Goal: Contribute content: Contribute content

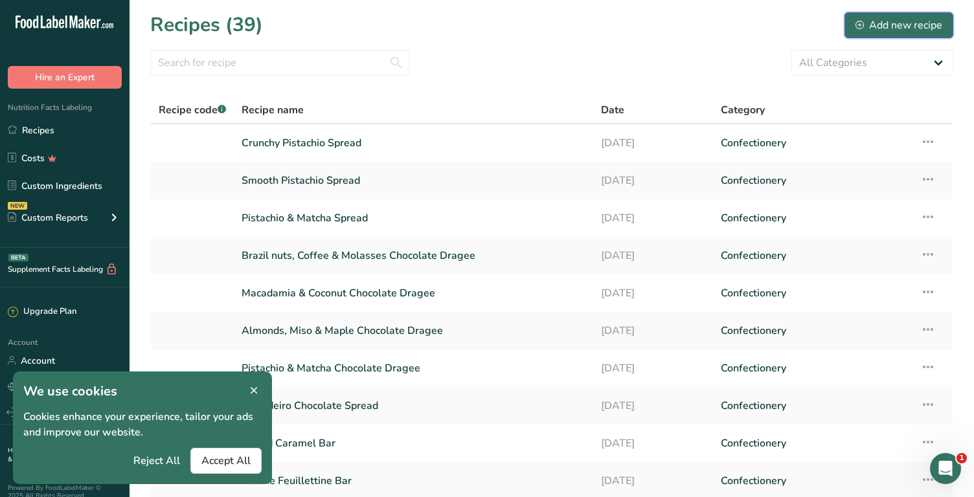
click at [885, 21] on div "Add new recipe" at bounding box center [899, 25] width 87 height 16
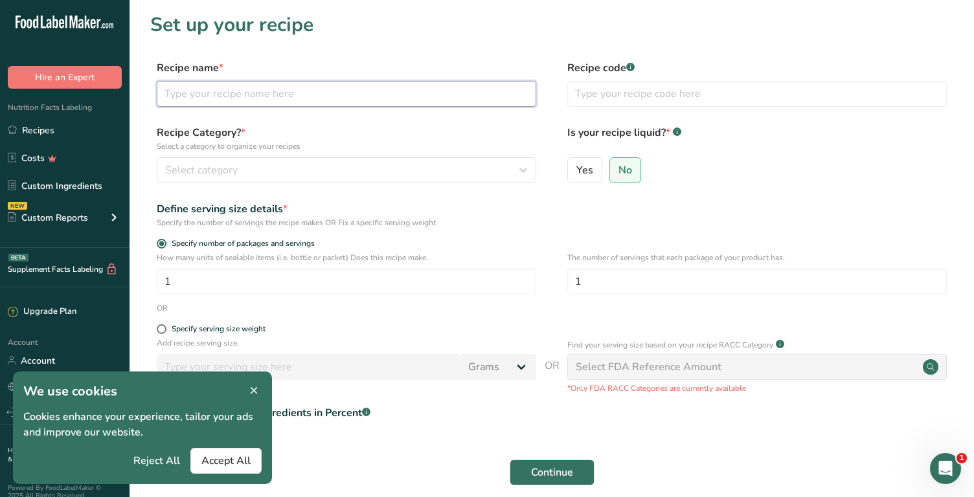
click at [269, 89] on input "text" at bounding box center [347, 94] width 380 height 26
type input "Chocopop"
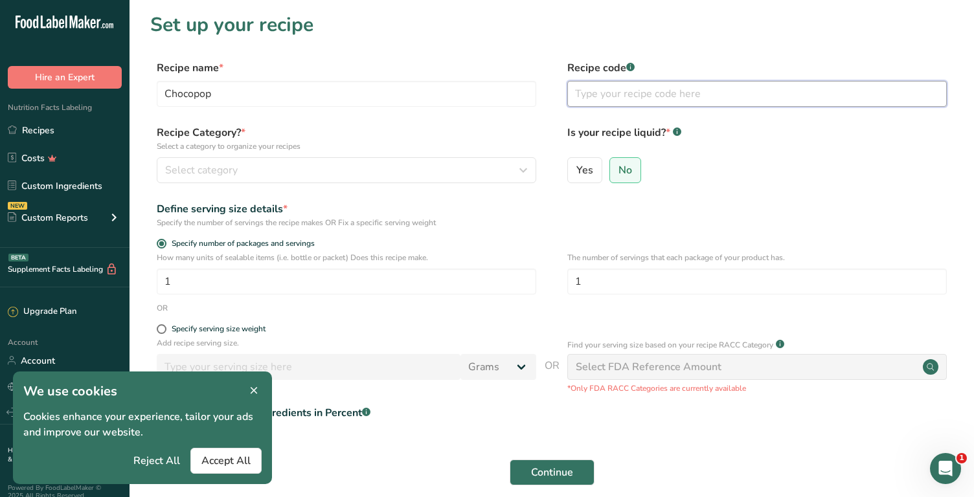
click at [600, 98] on input "text" at bounding box center [757, 94] width 380 height 26
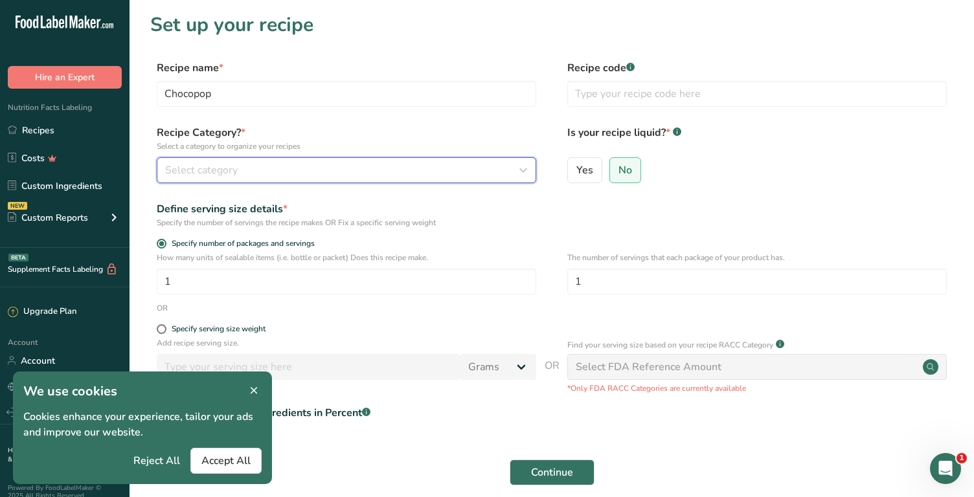
click at [389, 165] on div "Select category" at bounding box center [342, 171] width 355 height 16
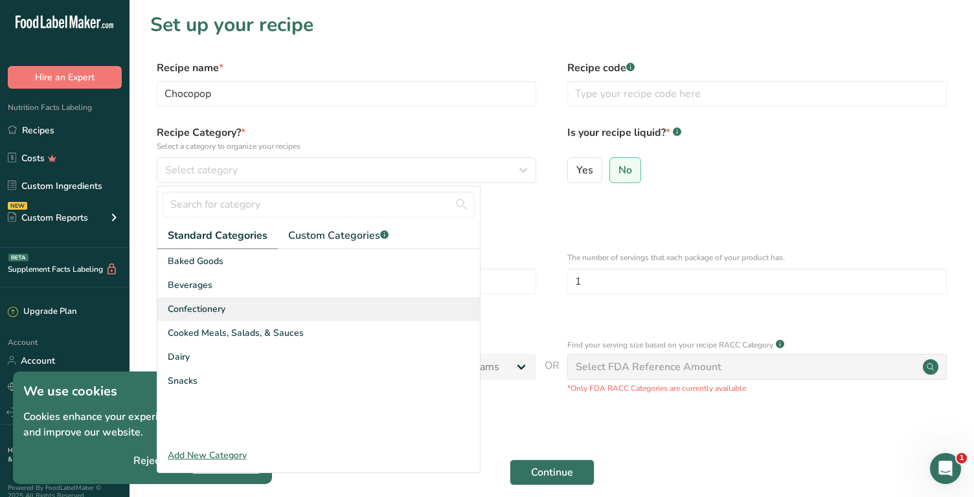
click at [227, 301] on div "Confectionery" at bounding box center [318, 309] width 323 height 24
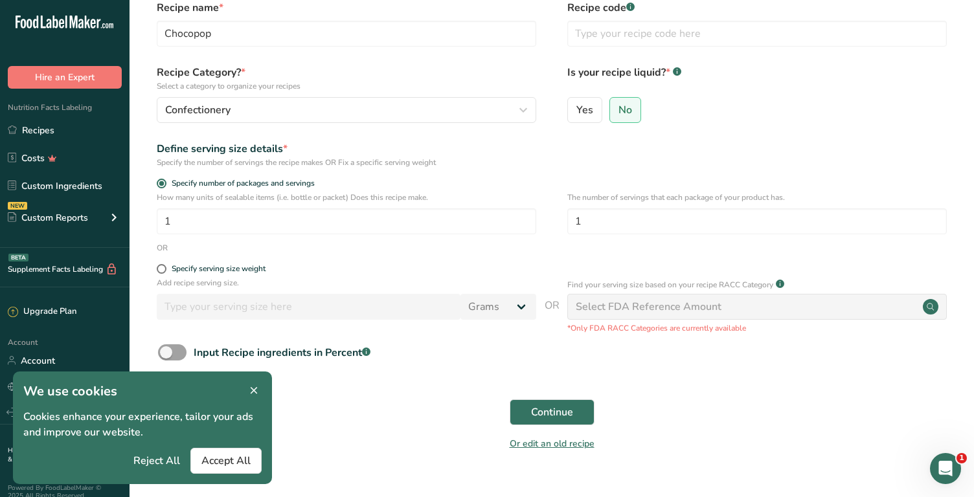
scroll to position [84, 0]
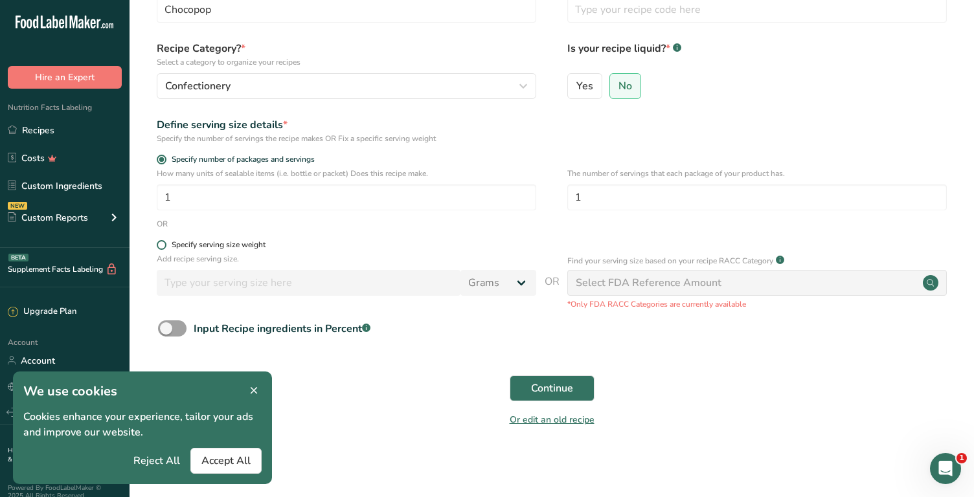
click at [164, 246] on span at bounding box center [162, 245] width 10 height 10
click at [164, 246] on input "Specify serving size weight" at bounding box center [161, 245] width 8 height 8
radio input "true"
radio input "false"
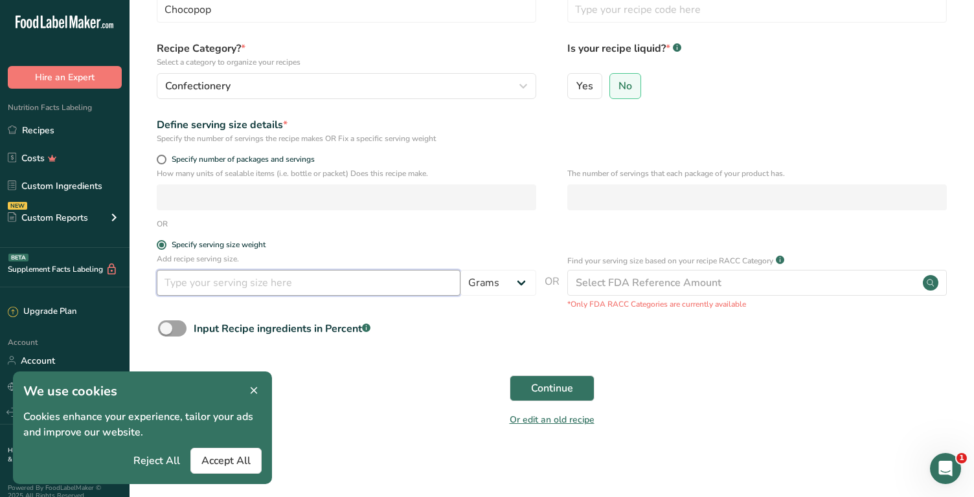
click at [241, 291] on input "number" at bounding box center [309, 283] width 304 height 26
type input "60"
click at [595, 331] on div "Input Recipe ingredients in Percent .a-a{fill:#347362;}.b-a{fill:#fff;}" at bounding box center [551, 334] width 803 height 27
click at [560, 386] on span "Continue" at bounding box center [552, 389] width 42 height 16
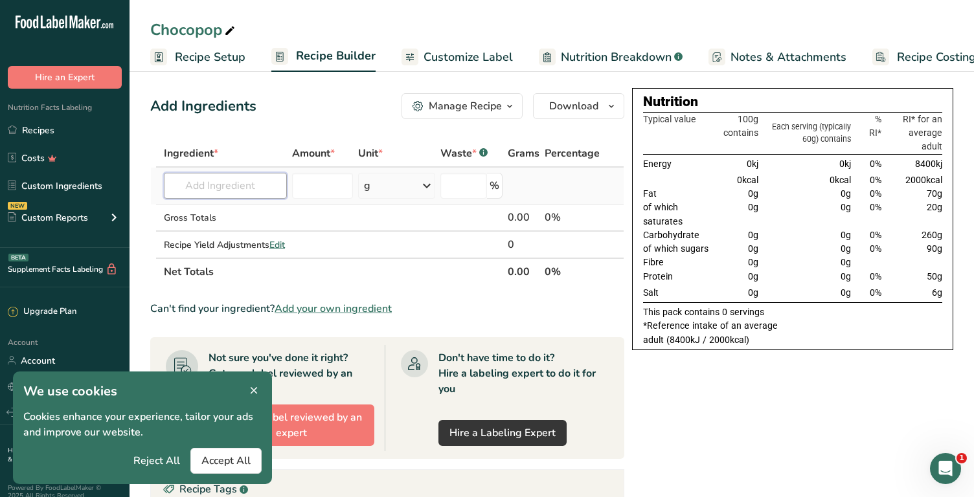
click at [248, 187] on input "text" at bounding box center [225, 186] width 123 height 26
click at [225, 185] on input "text" at bounding box center [225, 186] width 123 height 26
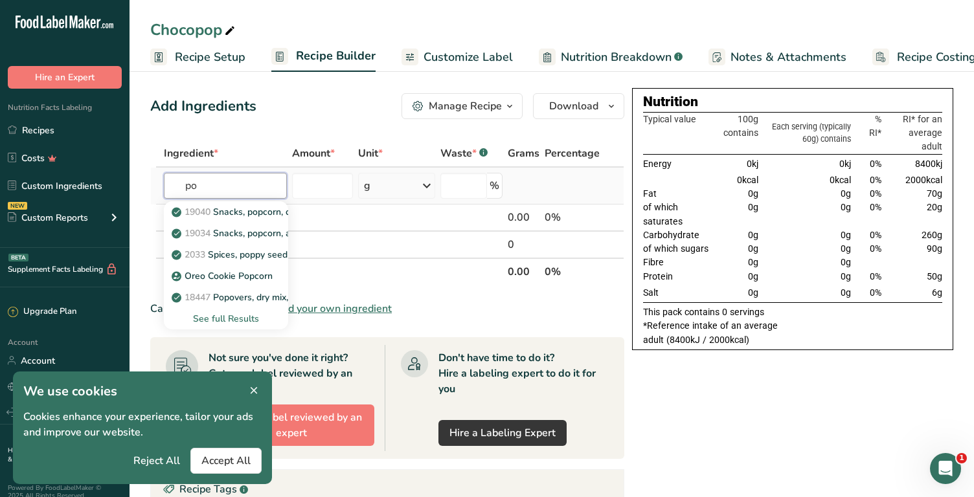
type input "p"
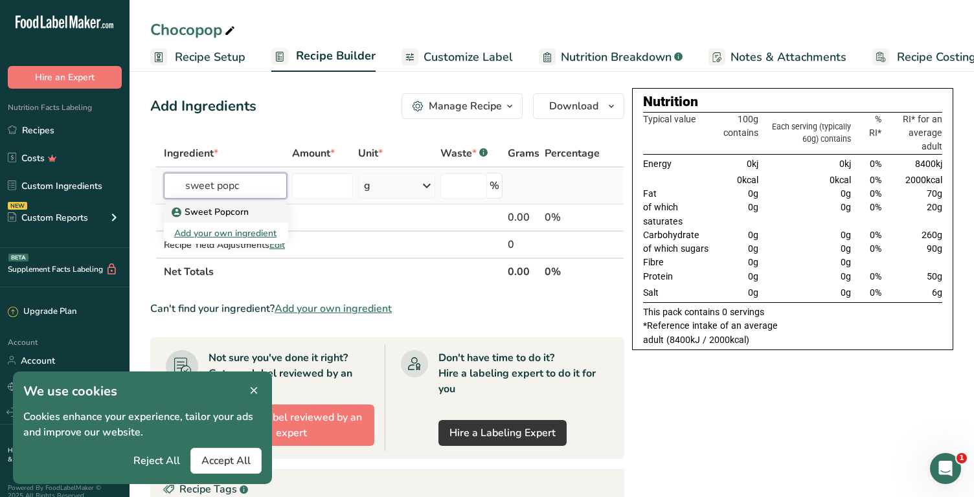
type input "sweet popc"
click at [222, 209] on p "Sweet Popcorn" at bounding box center [211, 212] width 74 height 14
type input "Sweet Popcorn"
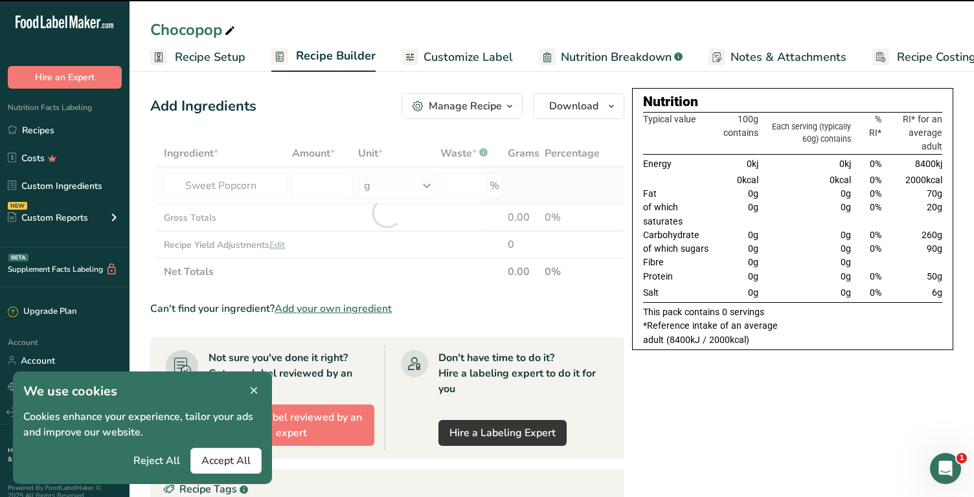
type input "0"
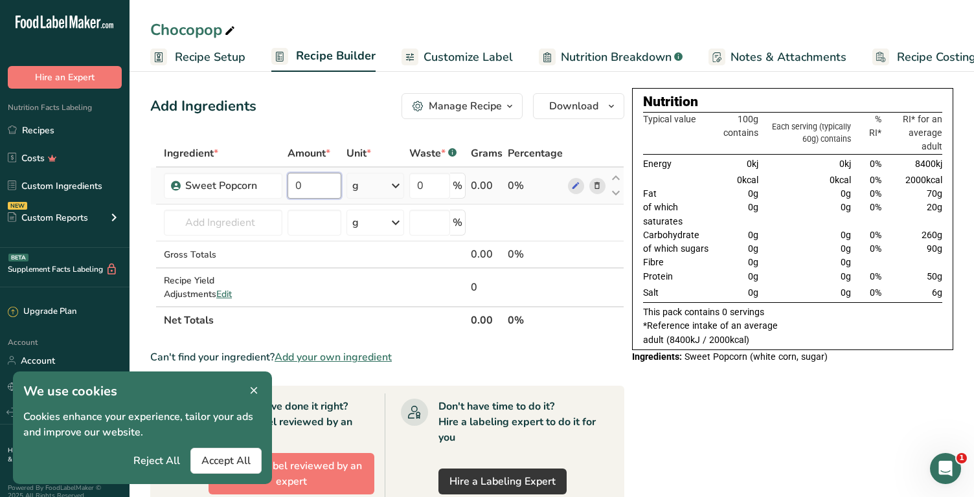
click at [306, 193] on input "0" at bounding box center [315, 186] width 54 height 26
type input "60"
click at [256, 220] on div "Ingredient * Amount * Unit * Waste * .a-a{fill:#347362;}.b-a{fill:#fff;} Grams …" at bounding box center [387, 237] width 474 height 194
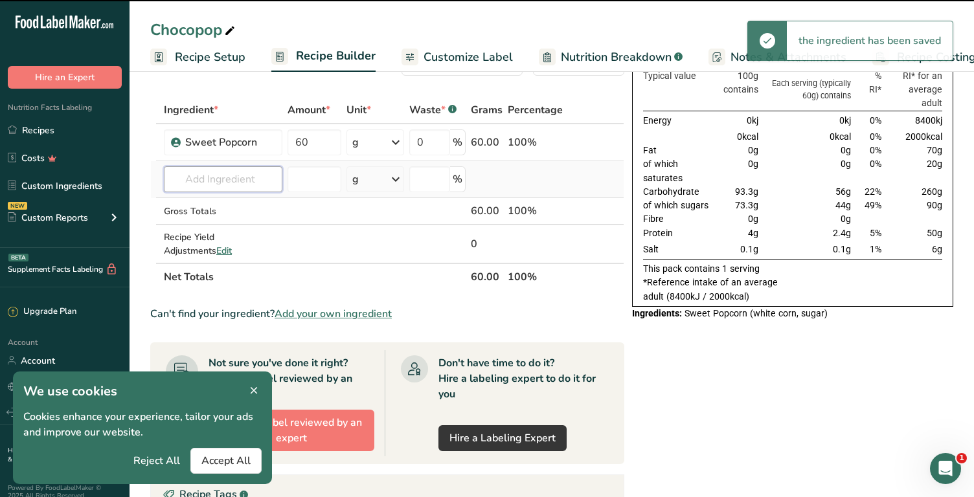
scroll to position [56, 0]
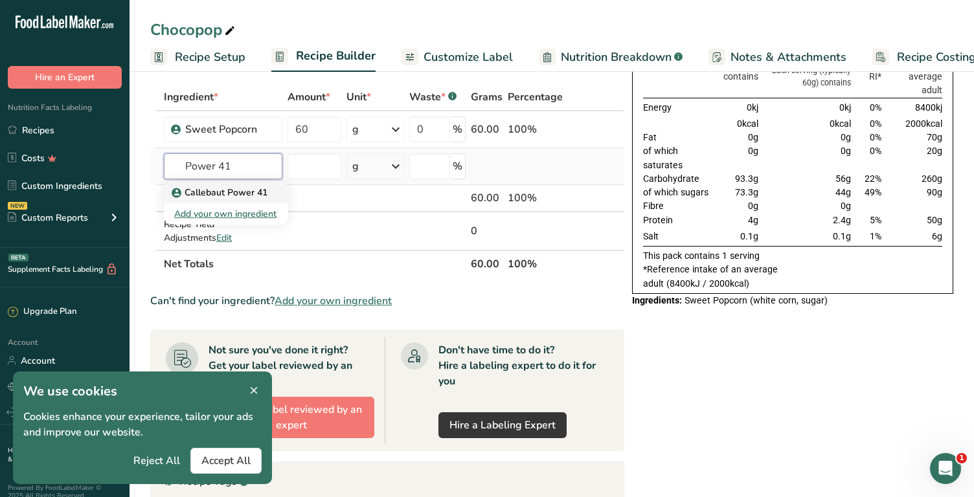
type input "Power 41"
click at [249, 198] on p "Callebaut Power 41" at bounding box center [220, 193] width 93 height 14
type input "Callebaut Power 41"
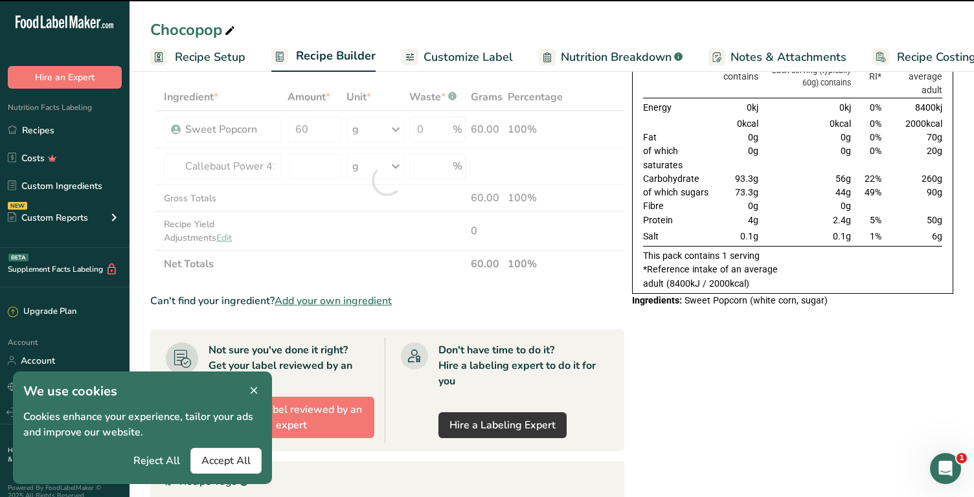
type input "0"
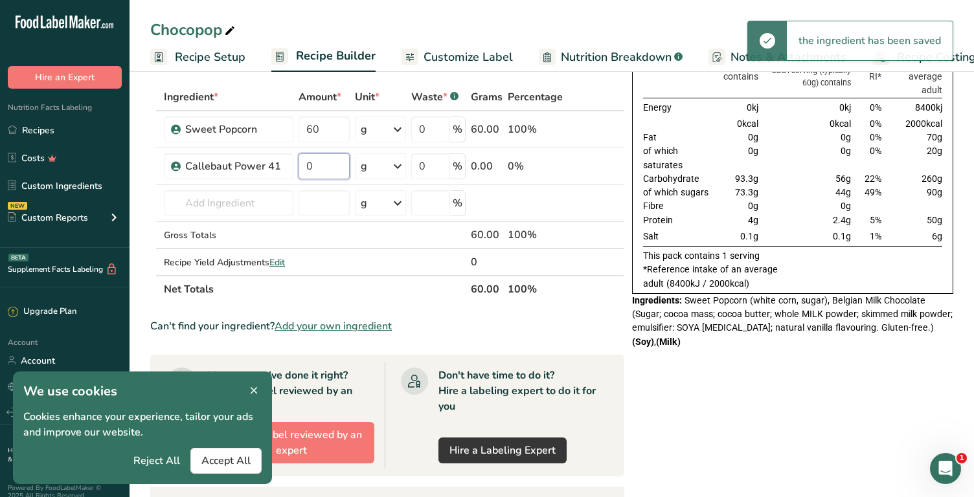
click at [307, 163] on input "0" at bounding box center [324, 167] width 51 height 26
click at [320, 163] on input "0" at bounding box center [324, 167] width 51 height 26
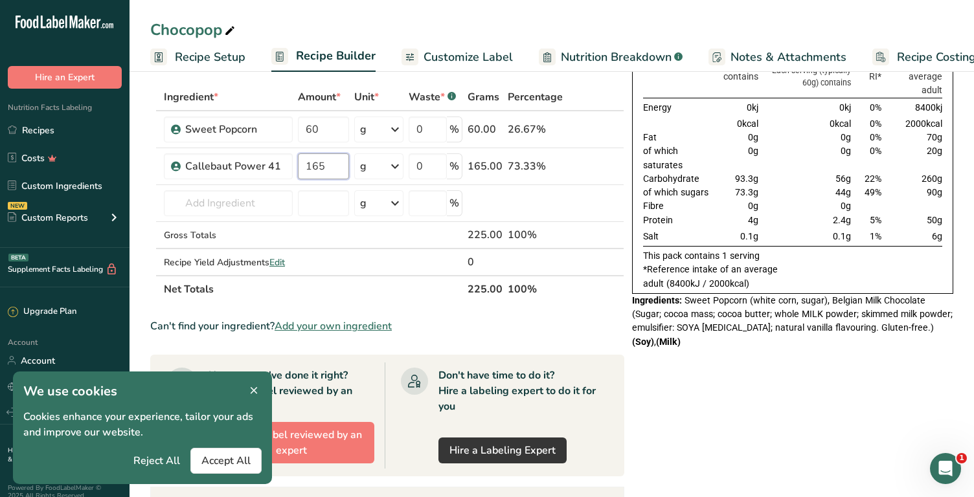
type input "165"
click at [597, 282] on div "Ingredient * Amount * Unit * Waste * .a-a{fill:#347362;}.b-a{fill:#fff;} Grams …" at bounding box center [387, 194] width 474 height 220
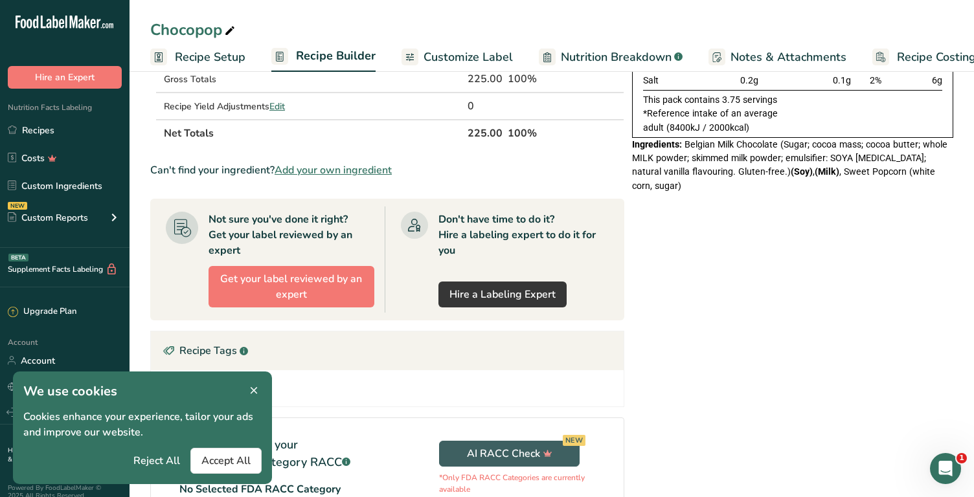
scroll to position [0, 0]
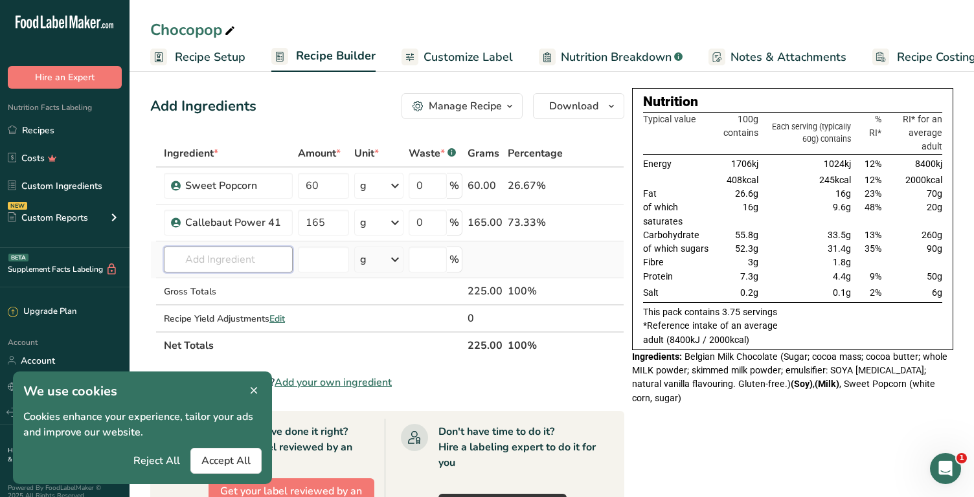
click at [259, 257] on input "text" at bounding box center [228, 260] width 129 height 26
click at [324, 188] on input "60" at bounding box center [323, 186] width 51 height 26
type input "6"
type input "120"
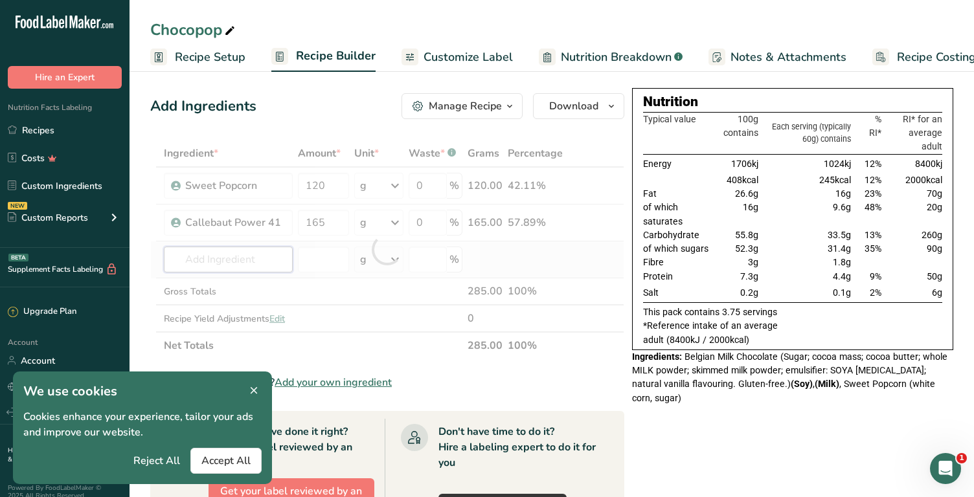
click at [256, 260] on div "Ingredient * Amount * Unit * Waste * .a-a{fill:#347362;}.b-a{fill:#fff;} Grams …" at bounding box center [387, 250] width 474 height 220
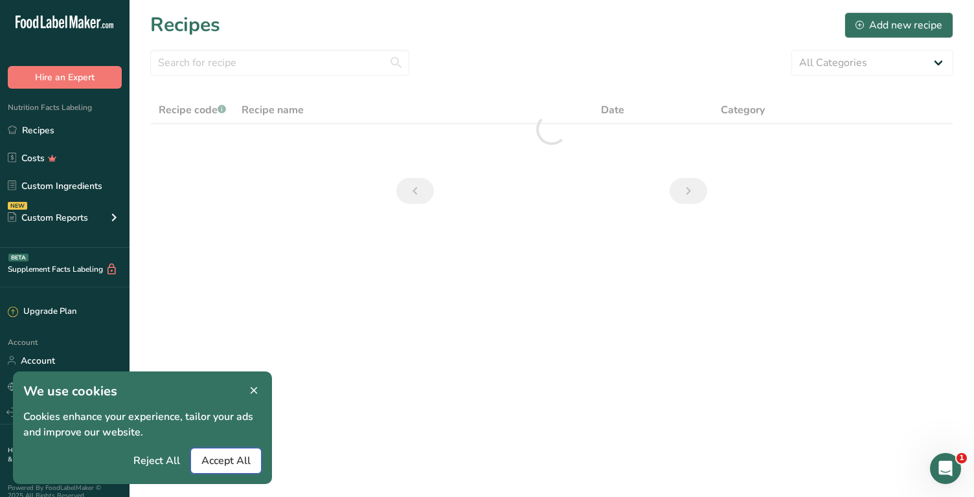
click at [225, 462] on span "Accept All" at bounding box center [225, 461] width 49 height 16
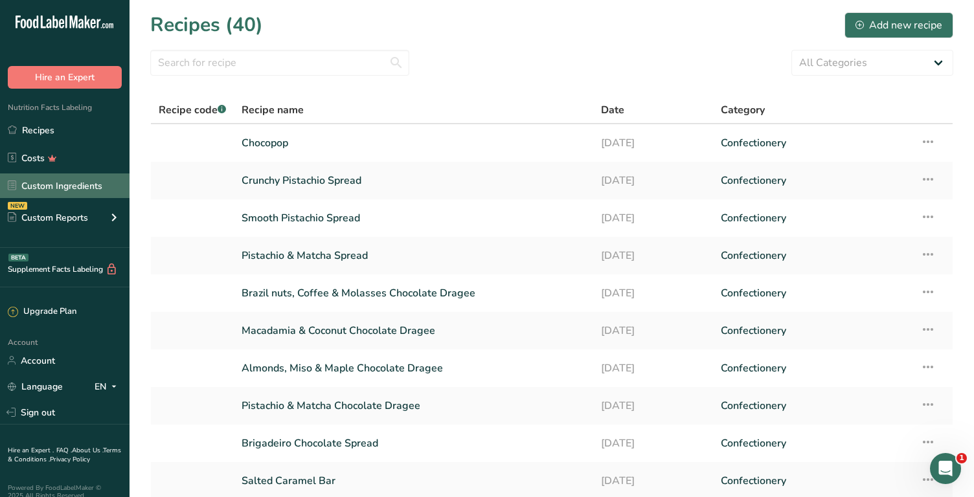
click at [80, 184] on link "Custom Ingredients" at bounding box center [65, 186] width 130 height 25
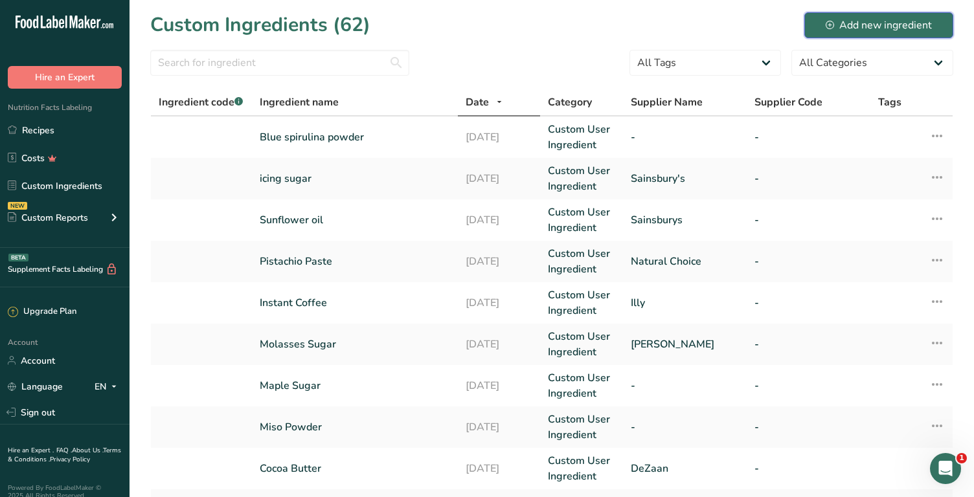
click at [881, 23] on div "Add new ingredient" at bounding box center [879, 25] width 106 height 16
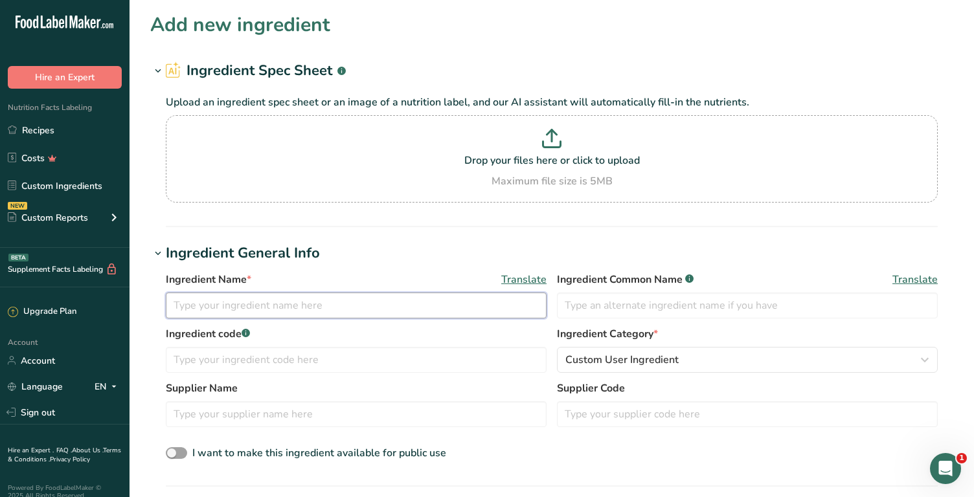
click at [255, 310] on input "text" at bounding box center [356, 306] width 381 height 26
type input "Popcorn"
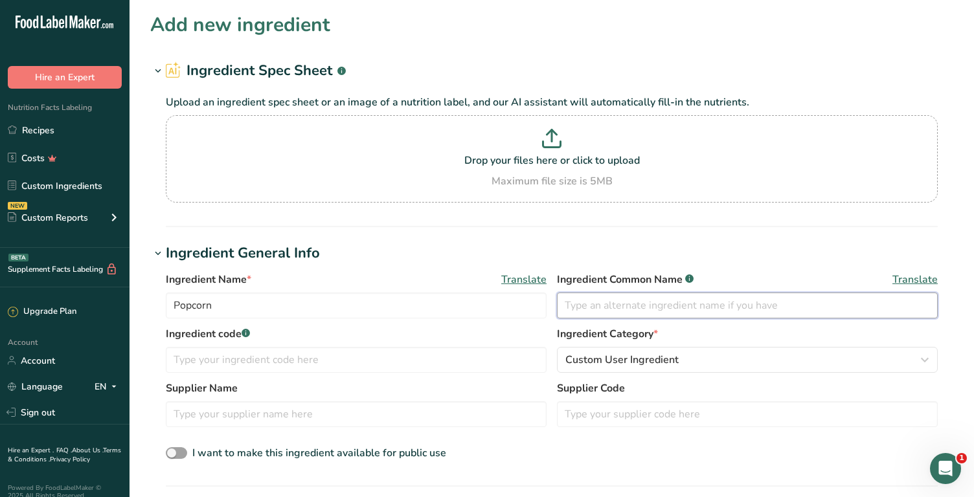
click at [605, 302] on input "text" at bounding box center [747, 306] width 381 height 26
type input "Popcorn"
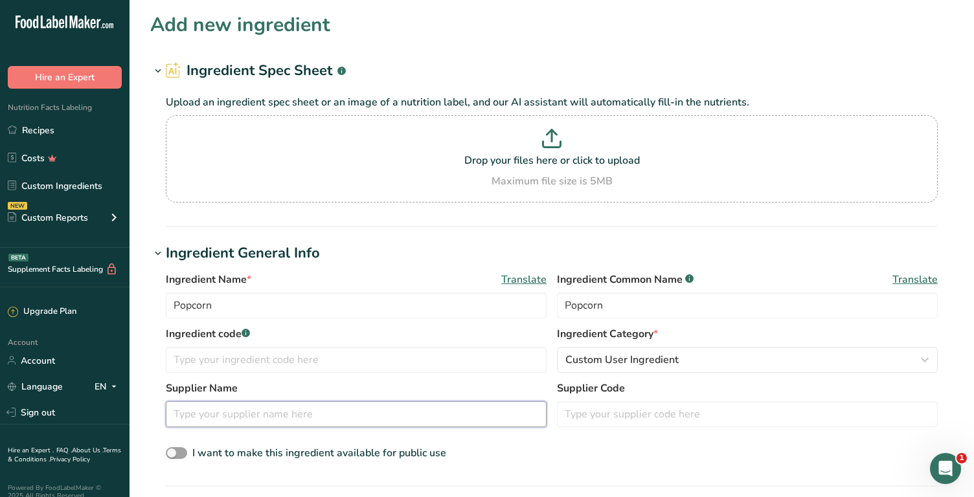
click at [390, 417] on input "text" at bounding box center [356, 415] width 381 height 26
type input "Vovozinha"
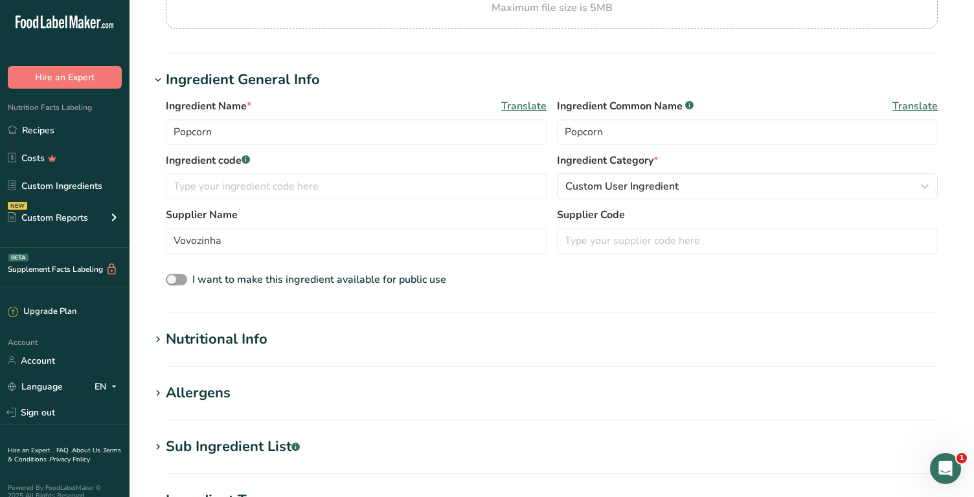
click at [258, 332] on div "Nutritional Info" at bounding box center [217, 339] width 102 height 21
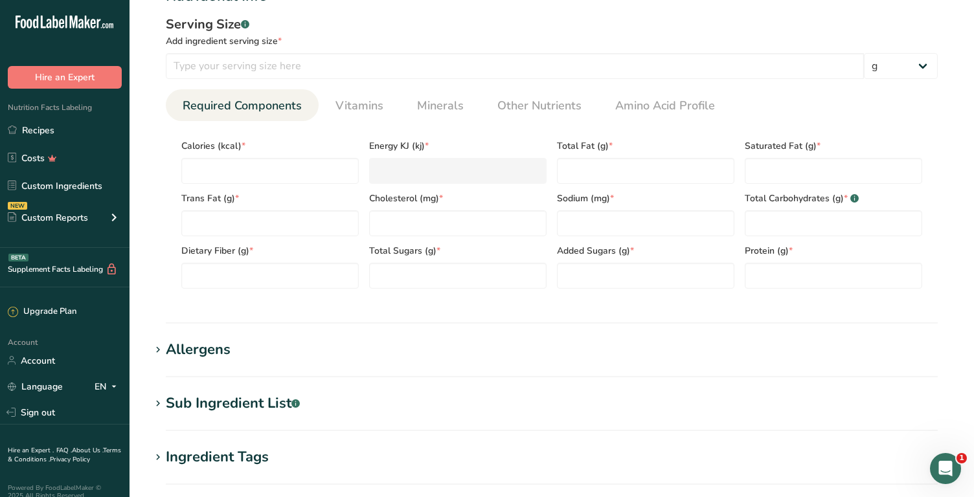
scroll to position [559, 0]
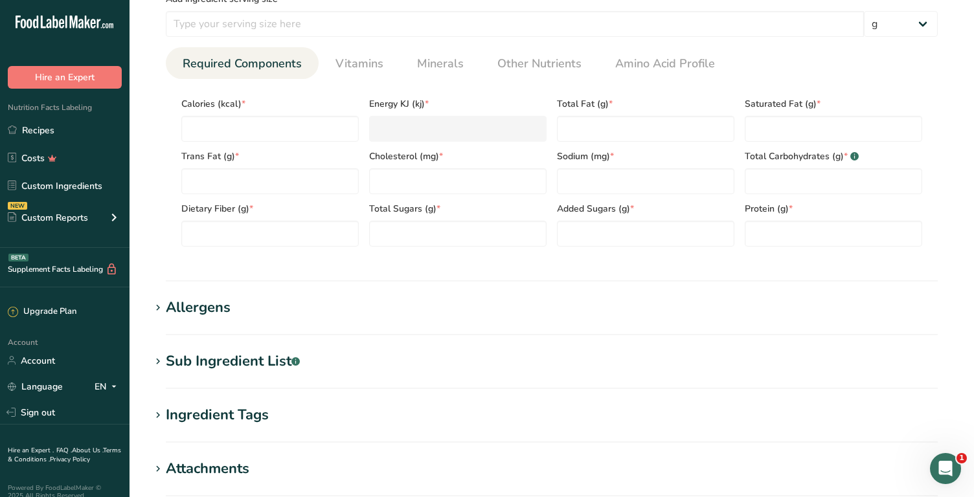
click at [227, 362] on div "Sub Ingredient List .a-a{fill:#347362;}.b-a{fill:#fff;}" at bounding box center [233, 361] width 134 height 21
click at [214, 411] on textarea at bounding box center [552, 427] width 772 height 62
type textarea "Corn, Sugar"
click at [580, 182] on input "number" at bounding box center [645, 181] width 177 height 26
type input "5.3"
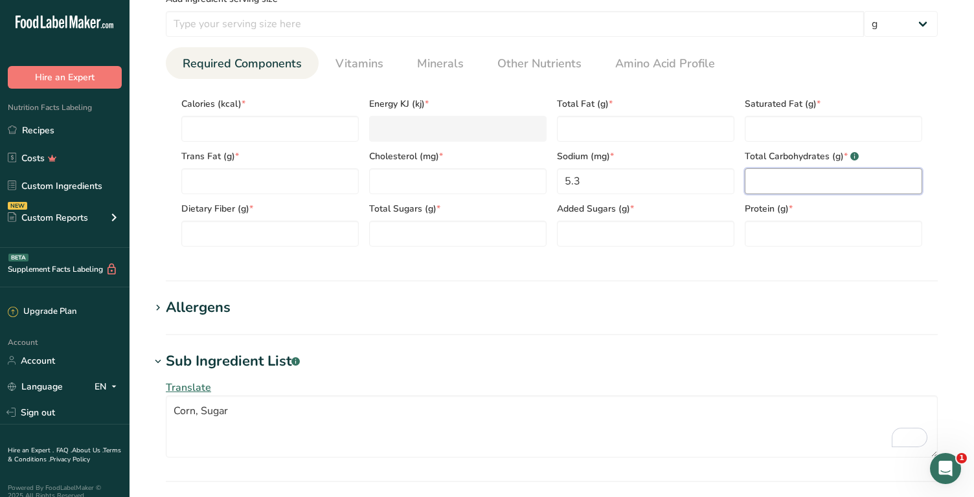
click at [764, 183] on Carbohydrates "number" at bounding box center [833, 181] width 177 height 26
type Carbohydrates "14"
click at [334, 28] on input "number" at bounding box center [515, 24] width 698 height 26
type input "15"
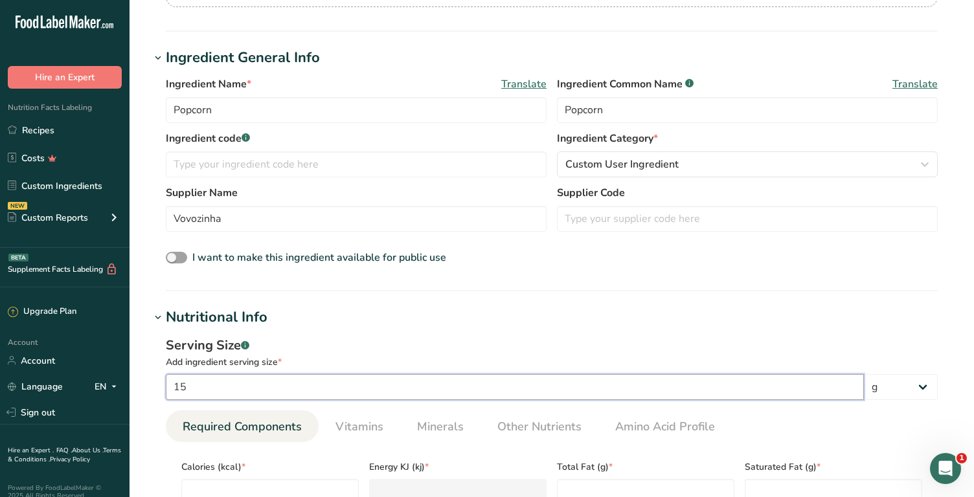
scroll to position [190, 0]
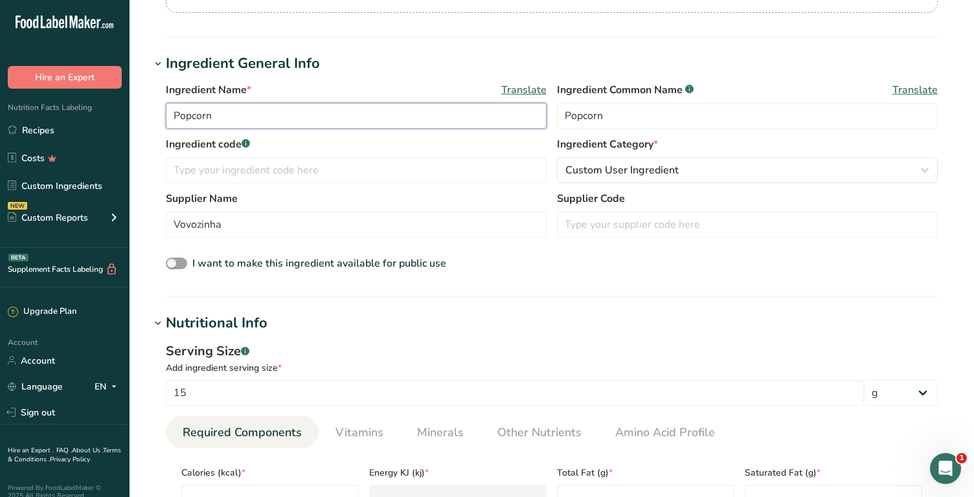
click at [174, 117] on input "Popcorn" at bounding box center [356, 116] width 381 height 26
type input "Sweet Popcorn"
click at [564, 113] on input "Popcorn" at bounding box center [747, 116] width 381 height 26
type input "Sweet Popcorn"
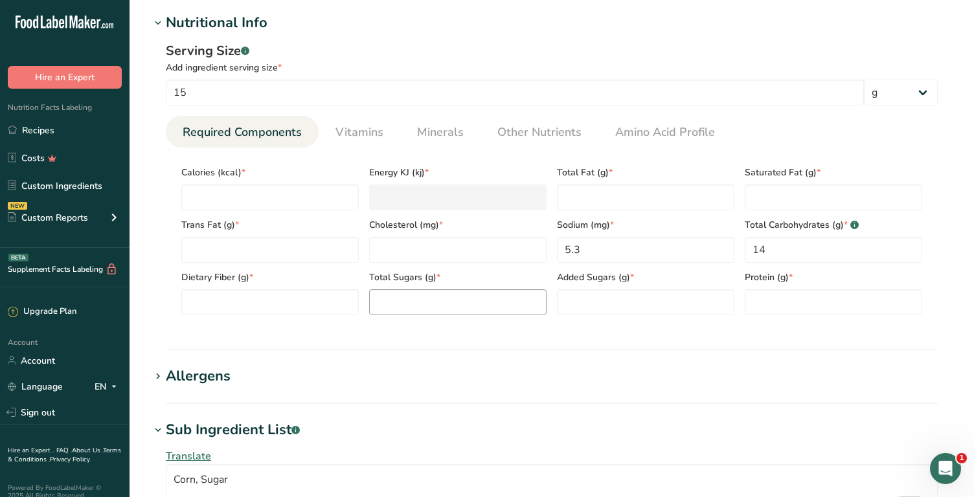
scroll to position [497, 0]
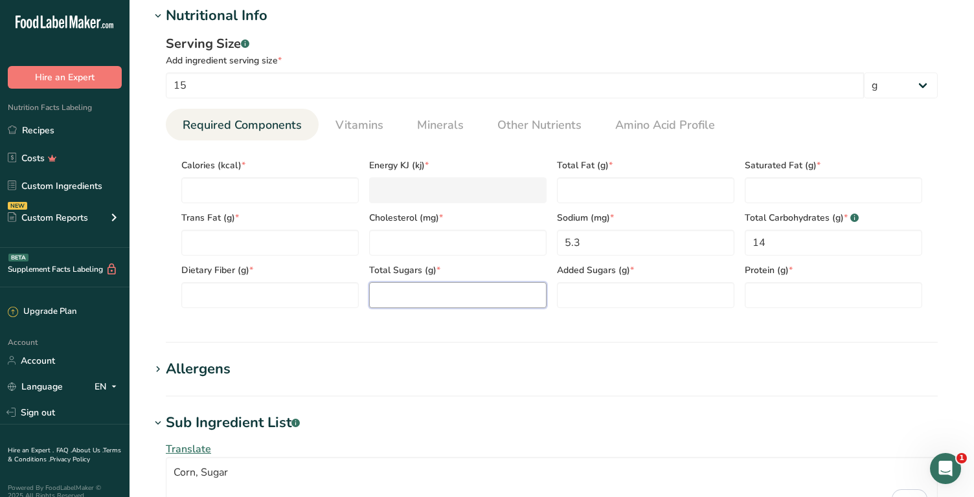
click at [429, 290] on Sugars "number" at bounding box center [457, 295] width 177 height 26
type Sugars "11"
click at [634, 301] on Sugars "number" at bounding box center [645, 295] width 177 height 26
type Sugars "11"
click at [771, 301] on input "number" at bounding box center [833, 295] width 177 height 26
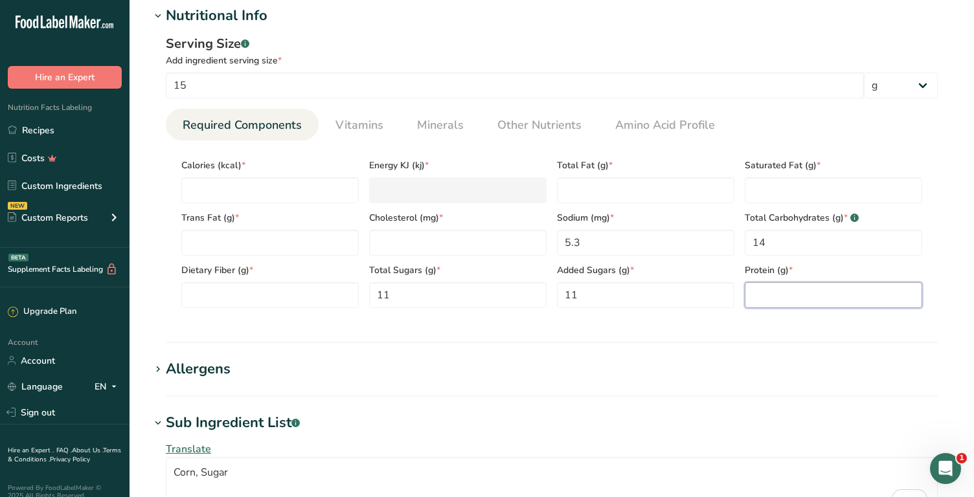
click at [781, 302] on input "number" at bounding box center [833, 295] width 177 height 26
type input "0.6"
click at [672, 372] on h1 "Allergens" at bounding box center [551, 369] width 803 height 21
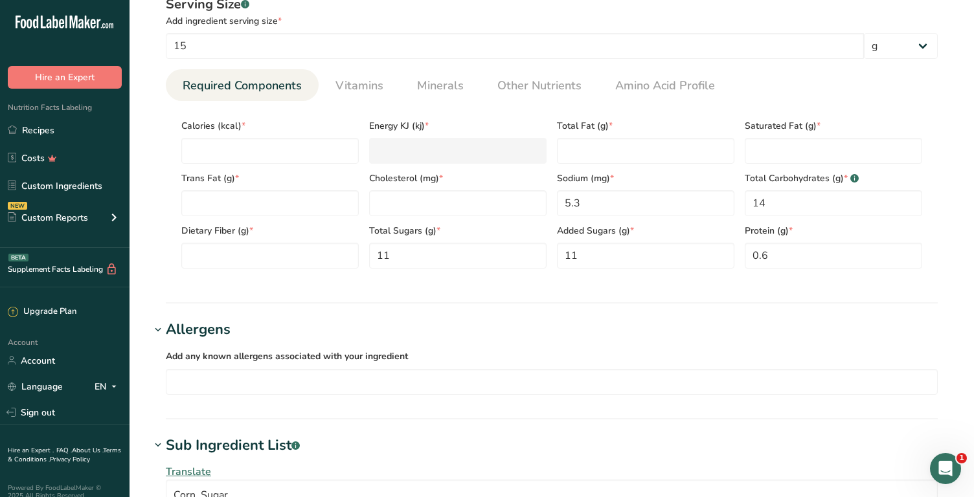
scroll to position [539, 0]
click at [292, 143] on input "number" at bounding box center [269, 149] width 177 height 26
type input "0"
type KJ "0"
type input "0"
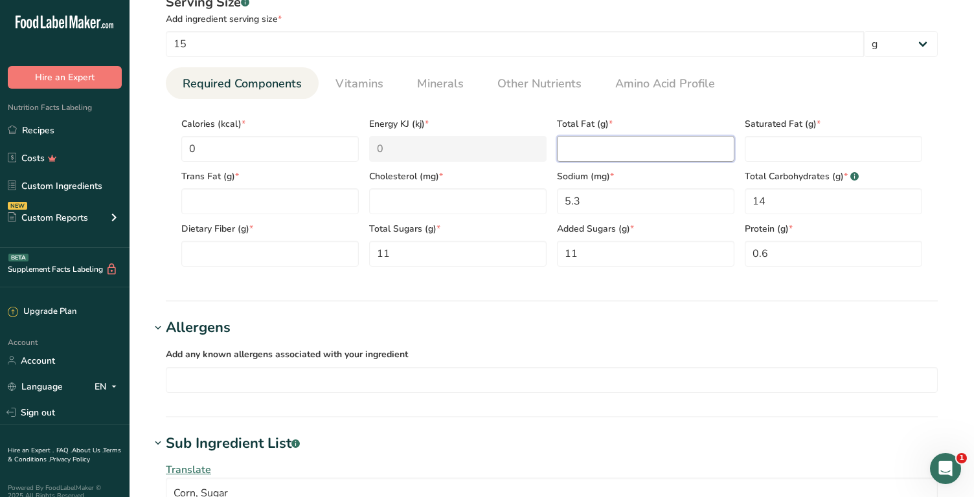
click at [608, 146] on Fat "number" at bounding box center [645, 149] width 177 height 26
type Fat "0"
click at [799, 148] on Fat "number" at bounding box center [833, 149] width 177 height 26
type Fat "0"
click at [474, 199] on input "number" at bounding box center [457, 201] width 177 height 26
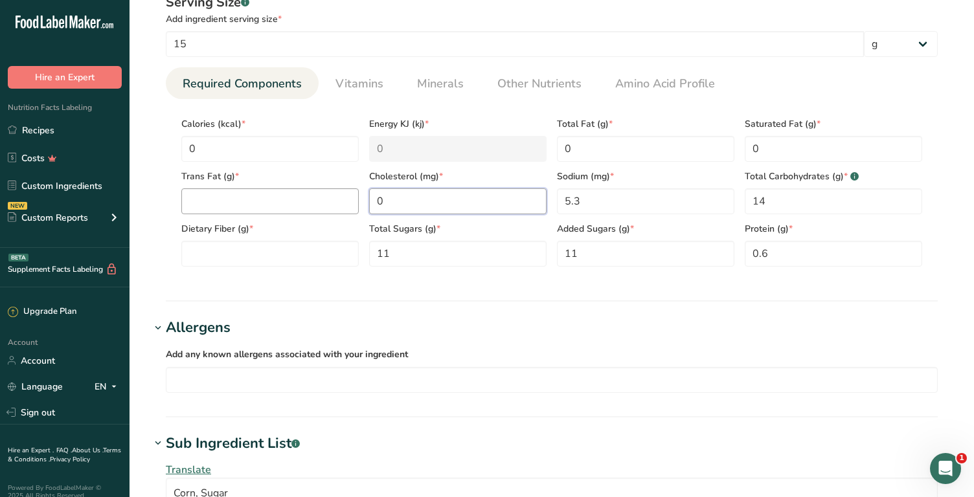
type input "0"
click at [286, 199] on Fat "number" at bounding box center [269, 201] width 177 height 26
type Fat "0"
click at [257, 250] on Fiber "number" at bounding box center [269, 254] width 177 height 26
type Fiber "0"
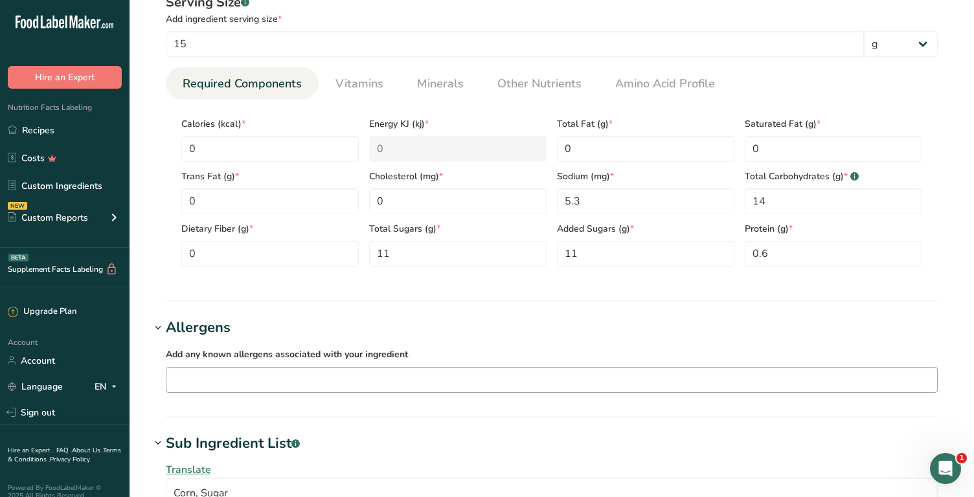
click at [247, 383] on input "text" at bounding box center [551, 380] width 771 height 20
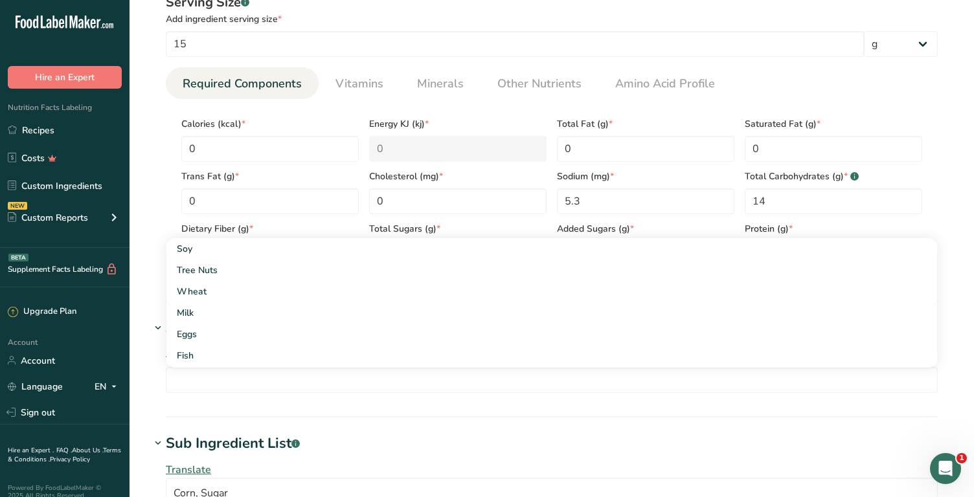
click at [325, 410] on section "Allergens Add any known allergens associated with your ingredient Soy Tree Nuts…" at bounding box center [551, 367] width 803 height 100
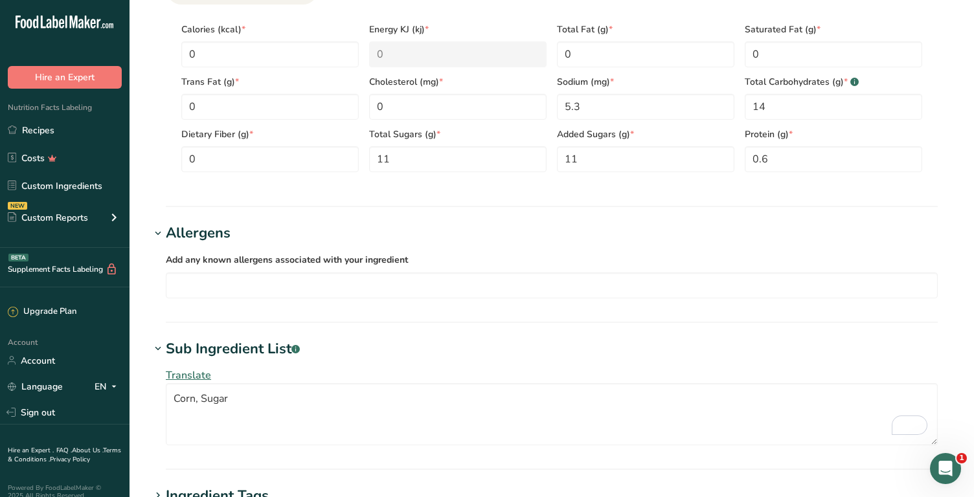
scroll to position [643, 0]
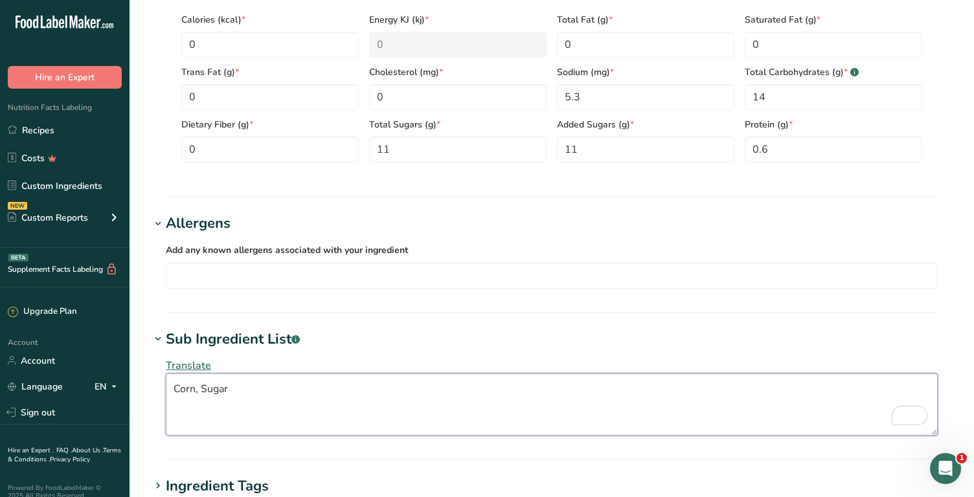
click at [175, 383] on textarea "Corn, Sugar" at bounding box center [552, 405] width 772 height 62
click at [181, 389] on textarea "White corn, Sugar" at bounding box center [552, 405] width 772 height 62
click at [234, 391] on textarea "white corn, Sugar" at bounding box center [552, 405] width 772 height 62
click at [277, 388] on textarea "white corn, sugar" at bounding box center [552, 405] width 772 height 62
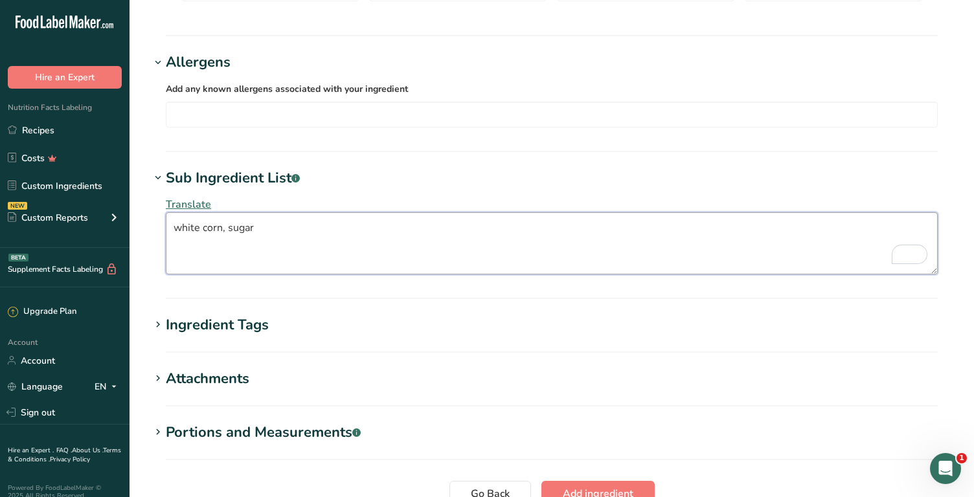
scroll to position [924, 0]
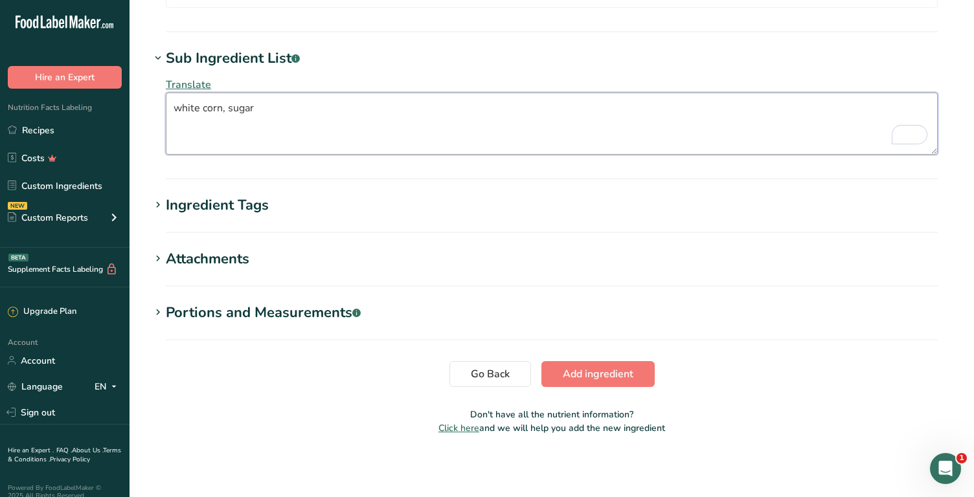
type textarea "white corn, sugar"
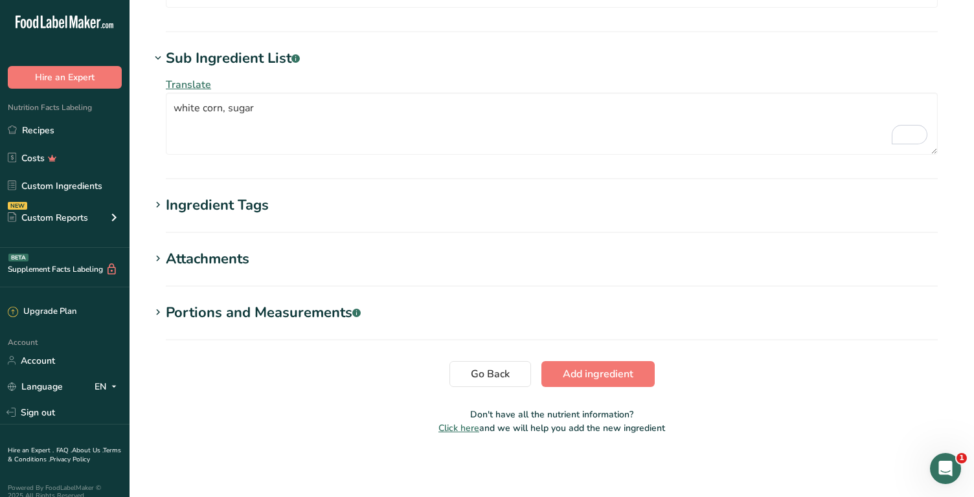
click at [294, 318] on div "Portions and Measurements .a-a{fill:#347362;}.b-a{fill:#fff;}" at bounding box center [263, 312] width 195 height 21
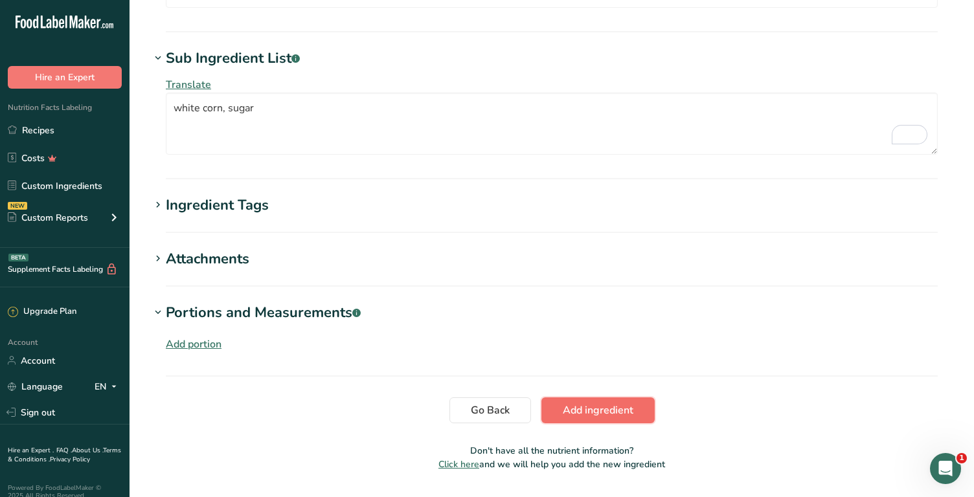
click at [591, 407] on span "Add ingredient" at bounding box center [598, 411] width 71 height 16
